Goal: Transaction & Acquisition: Purchase product/service

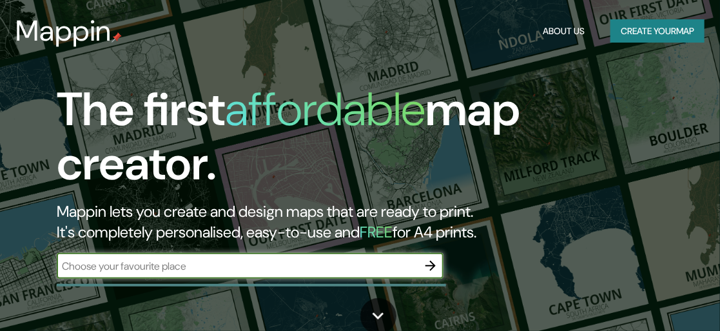
click at [610, 33] on button "Create your map" at bounding box center [657, 31] width 94 height 24
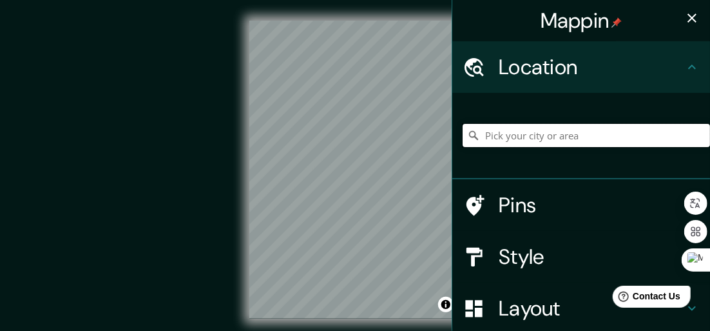
click at [535, 128] on input "Pick your city or area" at bounding box center [586, 135] width 247 height 23
click at [542, 135] on input "Pick your city or area" at bounding box center [586, 135] width 247 height 23
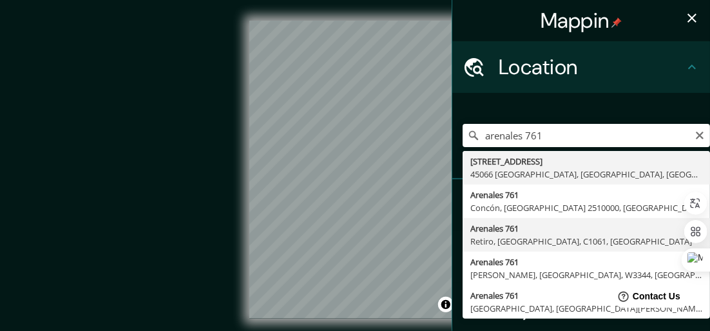
type input "[STREET_ADDRESS]"
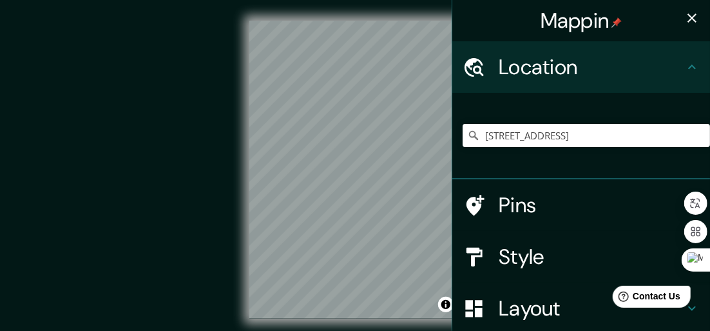
click at [684, 24] on icon "button" at bounding box center [691, 17] width 15 height 15
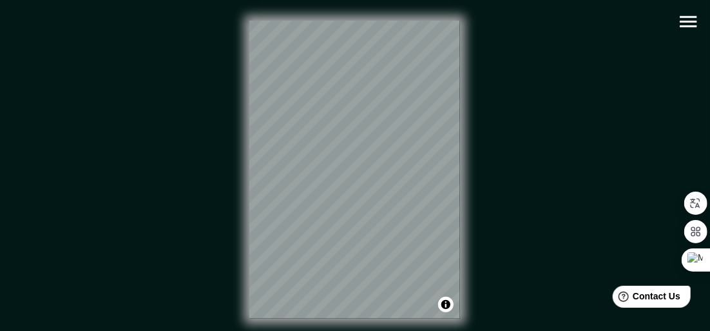
click at [685, 24] on icon "button" at bounding box center [688, 21] width 23 height 23
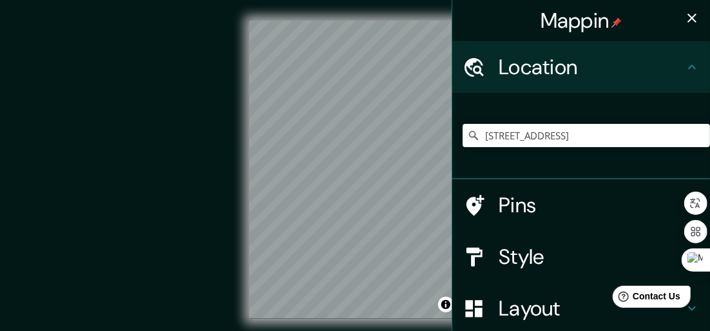
scroll to position [129, 0]
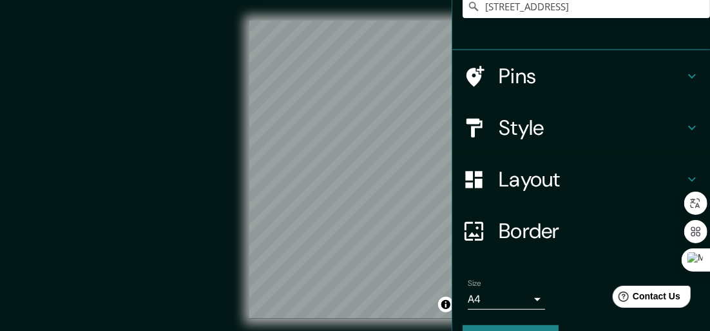
click at [514, 139] on h4 "Style" at bounding box center [592, 128] width 186 height 26
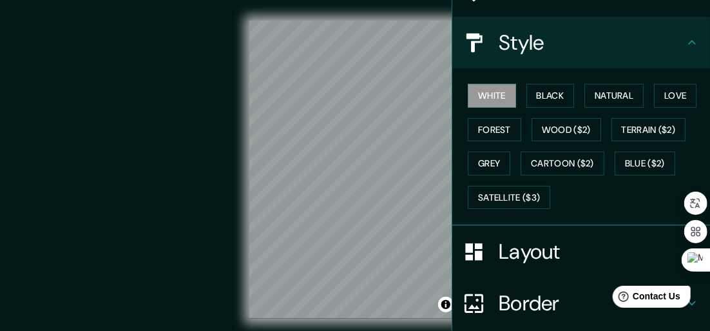
scroll to position [64, 0]
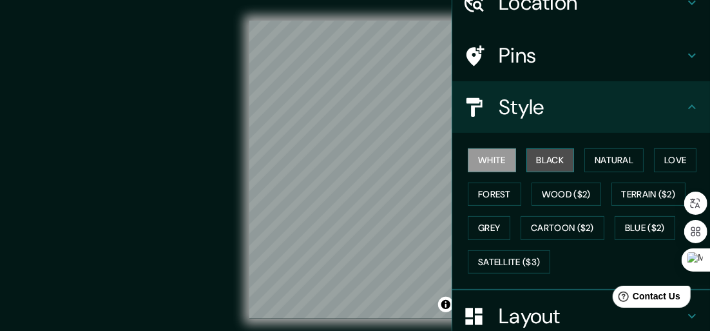
click at [532, 152] on button "Black" at bounding box center [551, 160] width 48 height 24
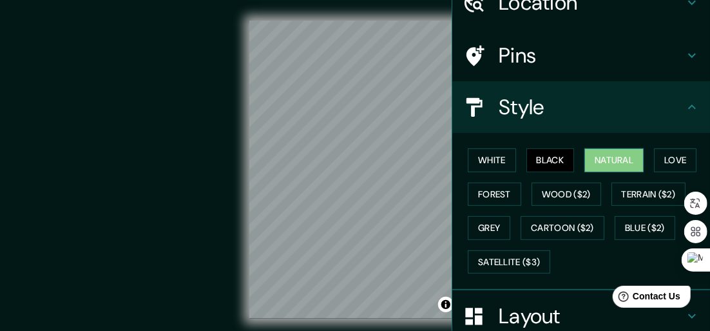
click at [606, 158] on button "Natural" at bounding box center [614, 160] width 59 height 24
click at [657, 153] on button "Love" at bounding box center [675, 160] width 43 height 24
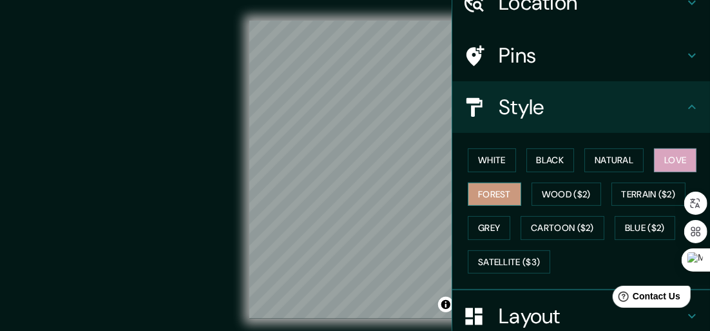
click at [498, 195] on button "Forest" at bounding box center [494, 194] width 53 height 24
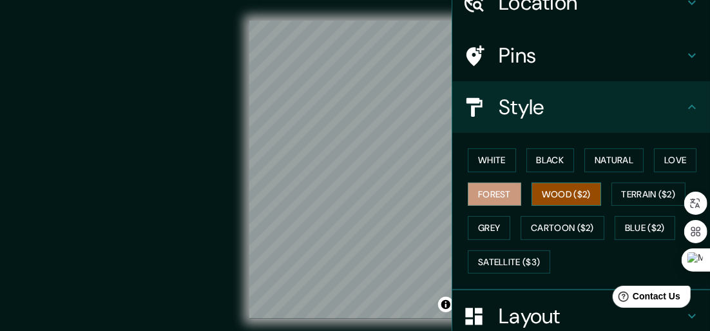
click at [543, 194] on button "Wood ($2)" at bounding box center [567, 194] width 70 height 24
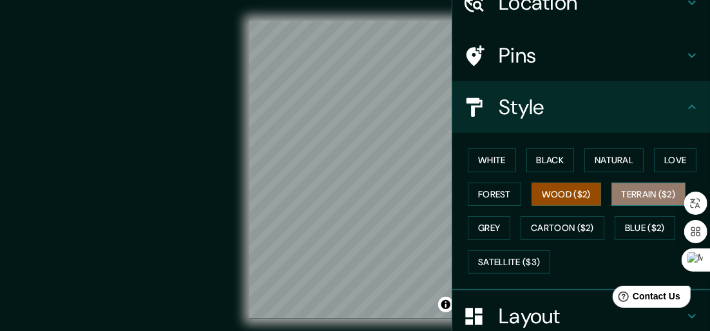
click at [624, 187] on button "Terrain ($2)" at bounding box center [649, 194] width 75 height 24
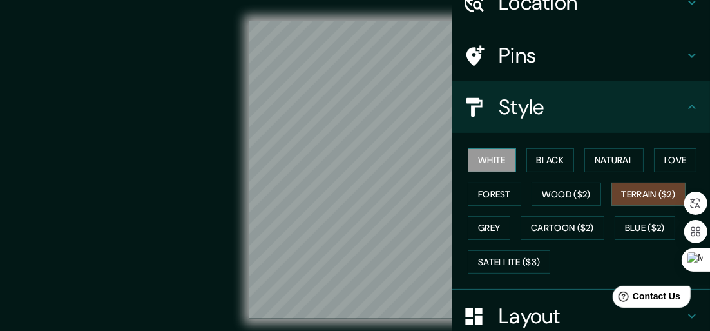
click at [485, 159] on button "White" at bounding box center [492, 160] width 48 height 24
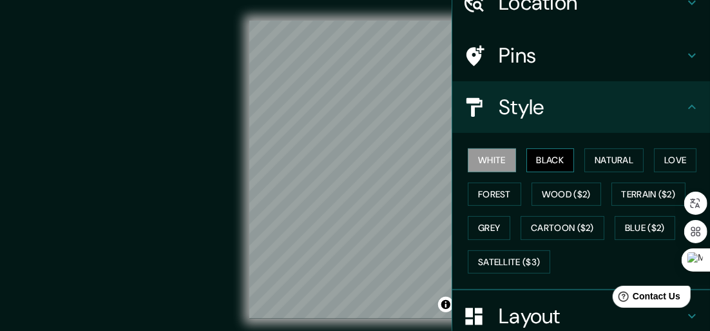
click at [545, 164] on button "Black" at bounding box center [551, 160] width 48 height 24
click at [493, 164] on button "White" at bounding box center [492, 160] width 48 height 24
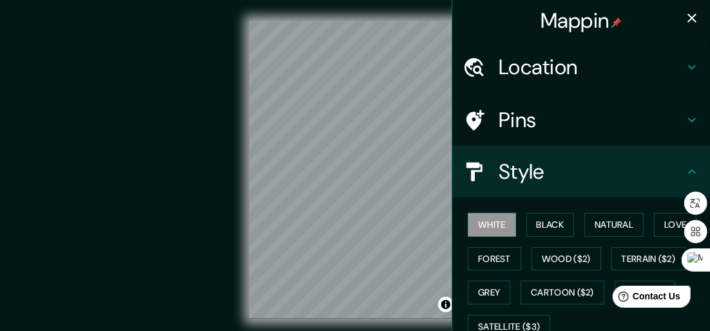
click at [684, 21] on icon "button" at bounding box center [691, 17] width 15 height 15
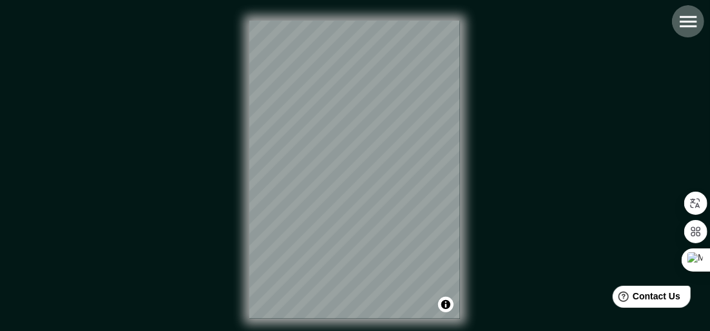
click at [686, 23] on icon "button" at bounding box center [688, 21] width 23 height 23
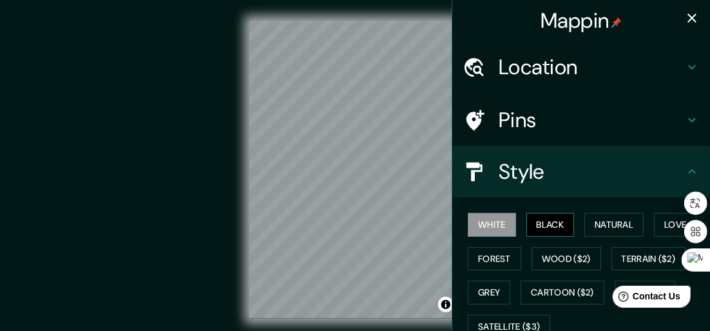
click at [543, 222] on button "Black" at bounding box center [551, 225] width 48 height 24
click at [688, 15] on icon "button" at bounding box center [692, 18] width 9 height 9
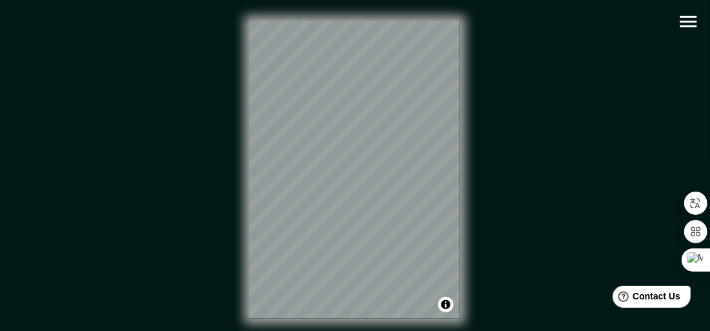
click at [693, 15] on icon "button" at bounding box center [688, 21] width 23 height 23
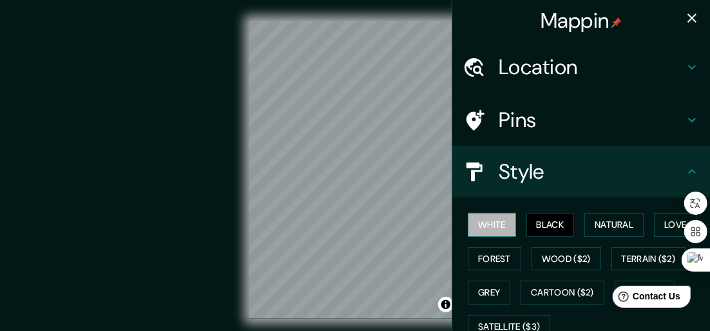
click at [495, 226] on button "White" at bounding box center [492, 225] width 48 height 24
click at [535, 223] on button "Black" at bounding box center [551, 225] width 48 height 24
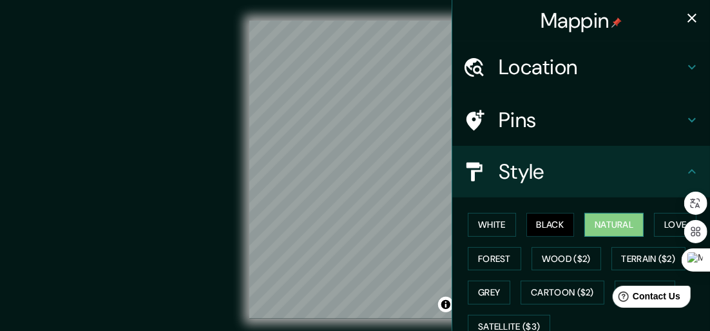
click at [585, 220] on button "Natural" at bounding box center [614, 225] width 59 height 24
click at [494, 221] on button "White" at bounding box center [492, 225] width 48 height 24
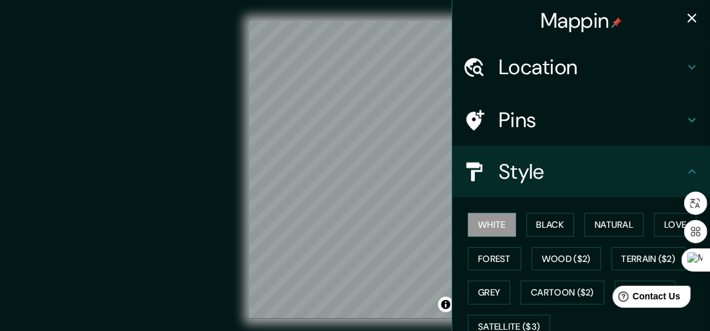
click at [684, 18] on icon "button" at bounding box center [691, 17] width 15 height 15
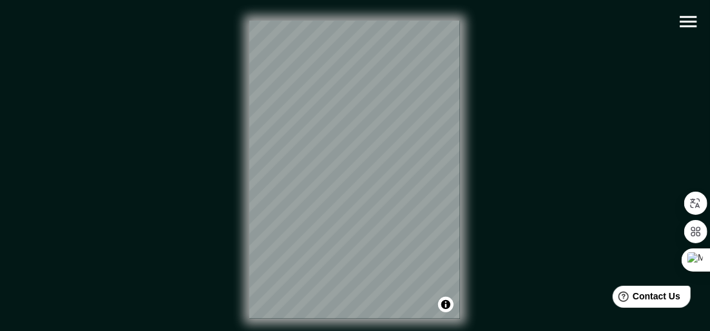
click at [691, 19] on icon "button" at bounding box center [688, 21] width 23 height 23
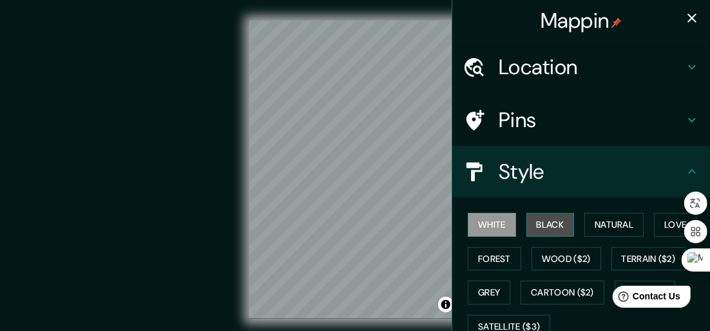
click at [549, 226] on button "Black" at bounding box center [551, 225] width 48 height 24
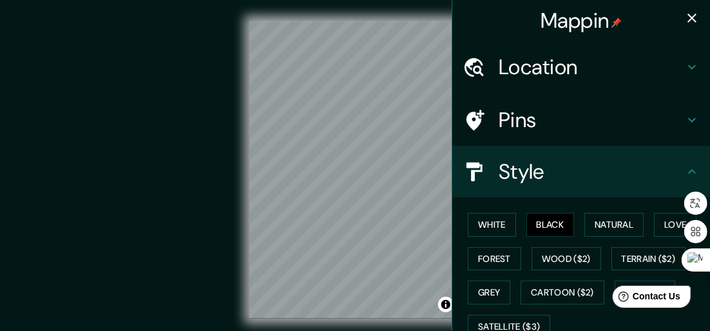
click at [684, 21] on icon "button" at bounding box center [691, 17] width 15 height 15
